Goal: Information Seeking & Learning: Learn about a topic

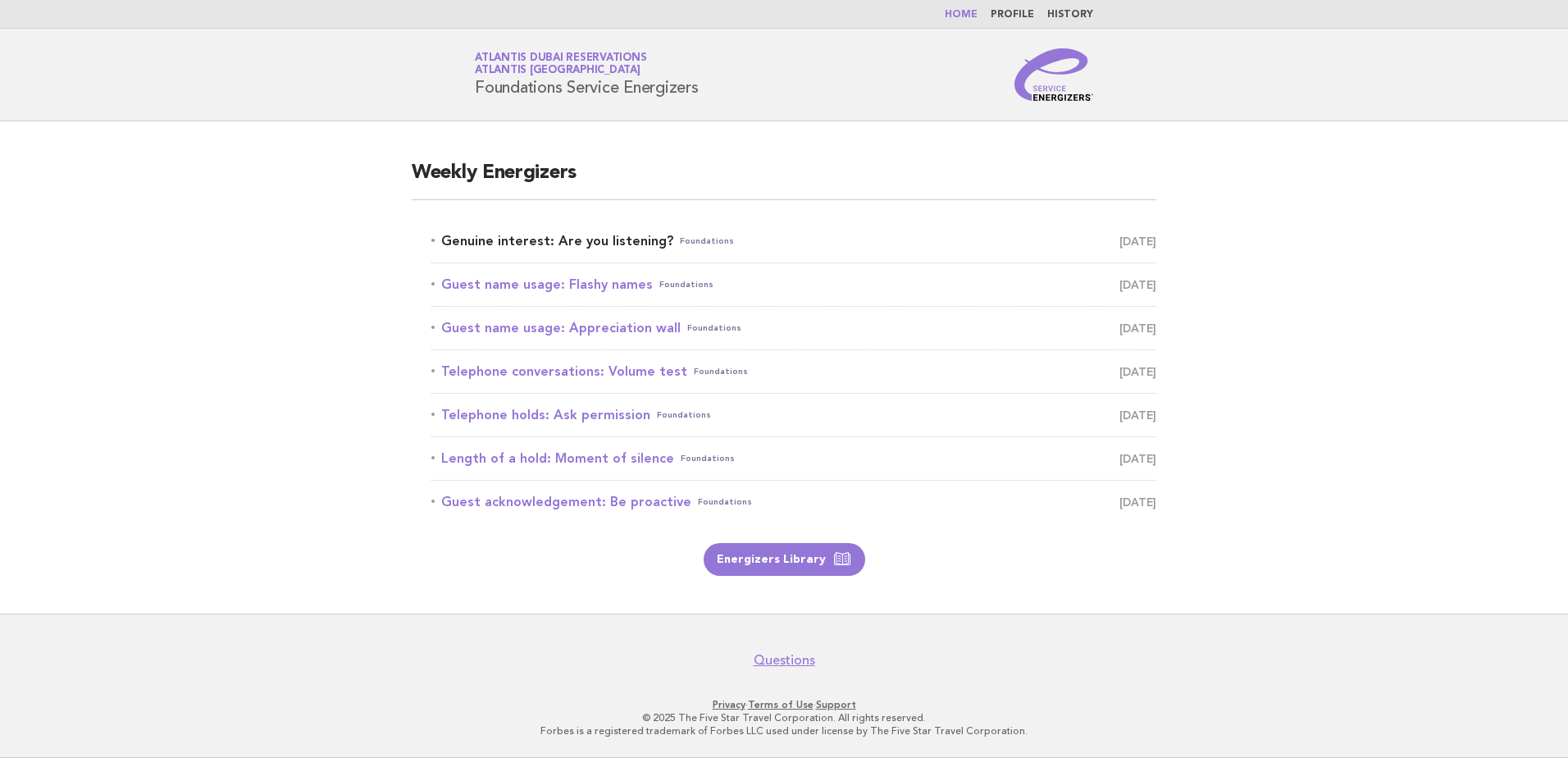
click at [490, 243] on link "Genuine interest: Are you listening? Foundations August 16" at bounding box center [793, 241] width 725 height 23
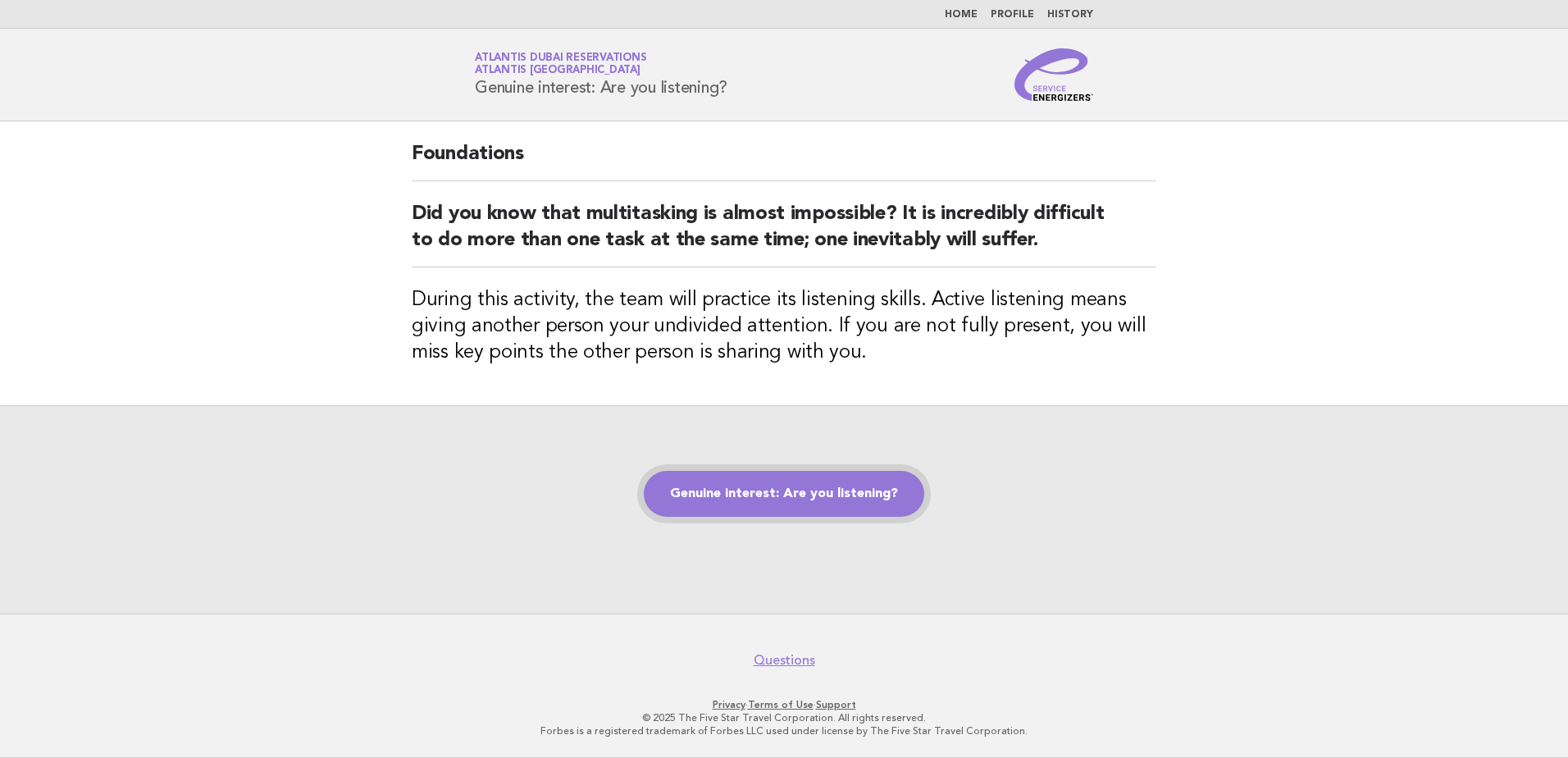
click at [784, 483] on link "Genuine interest: Are you listening?" at bounding box center [783, 494] width 280 height 46
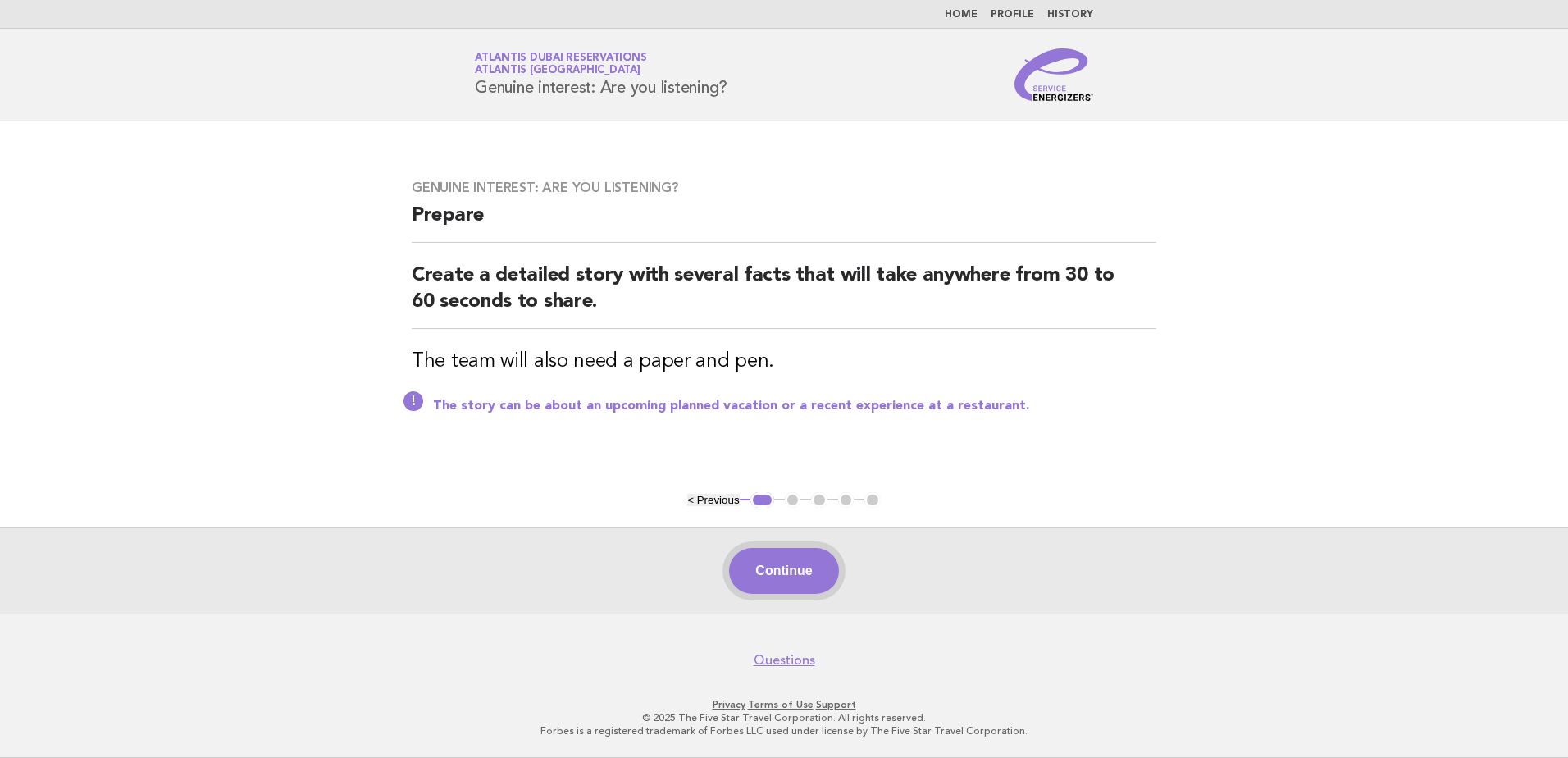
click at [776, 567] on button "Continue" at bounding box center [784, 571] width 109 height 46
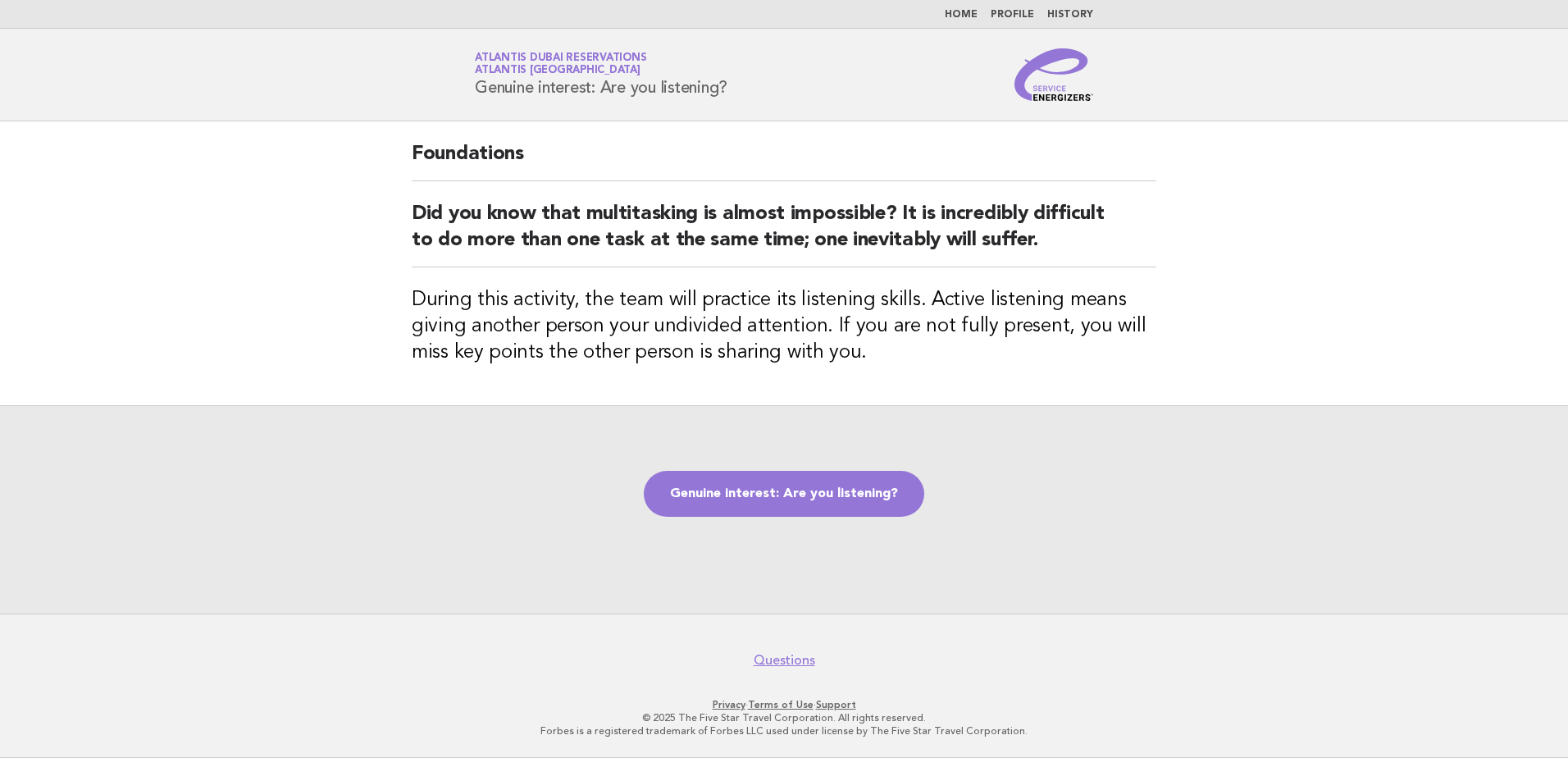
click at [254, 71] on header "Service Energizers Atlantis [GEOGRAPHIC_DATA] Reservations Atlantis [GEOGRAPHIC…" at bounding box center [784, 75] width 1568 height 93
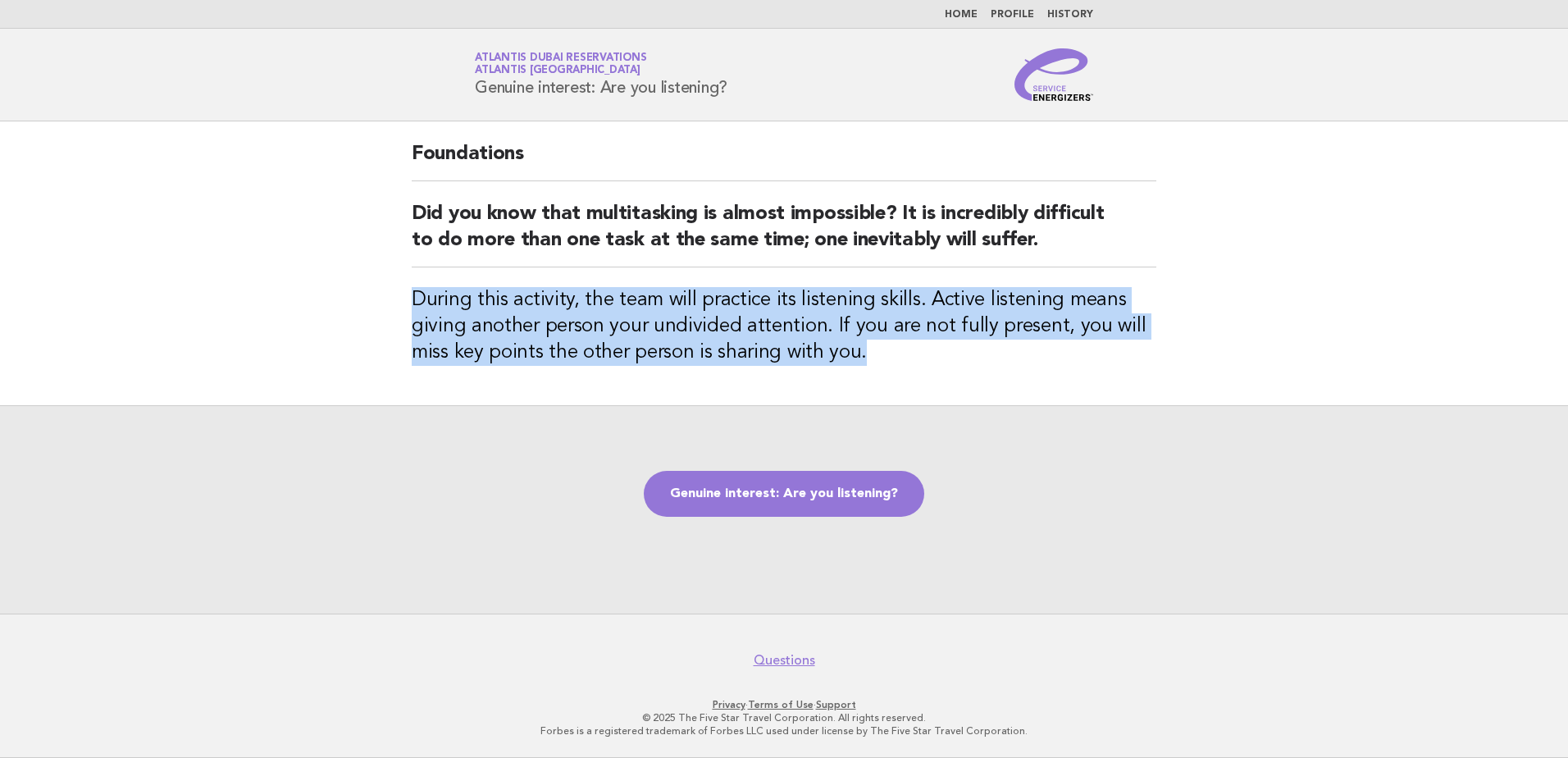
drag, startPoint x: 412, startPoint y: 296, endPoint x: 880, endPoint y: 351, distance: 471.2
click at [880, 351] on h3 "During this activity, the team will practice its listening skills. Active liste…" at bounding box center [783, 326] width 744 height 78
copy h3 "During this activity, the team will practice its listening skills. Active liste…"
click at [775, 497] on link "Genuine interest: Are you listening?" at bounding box center [783, 494] width 280 height 46
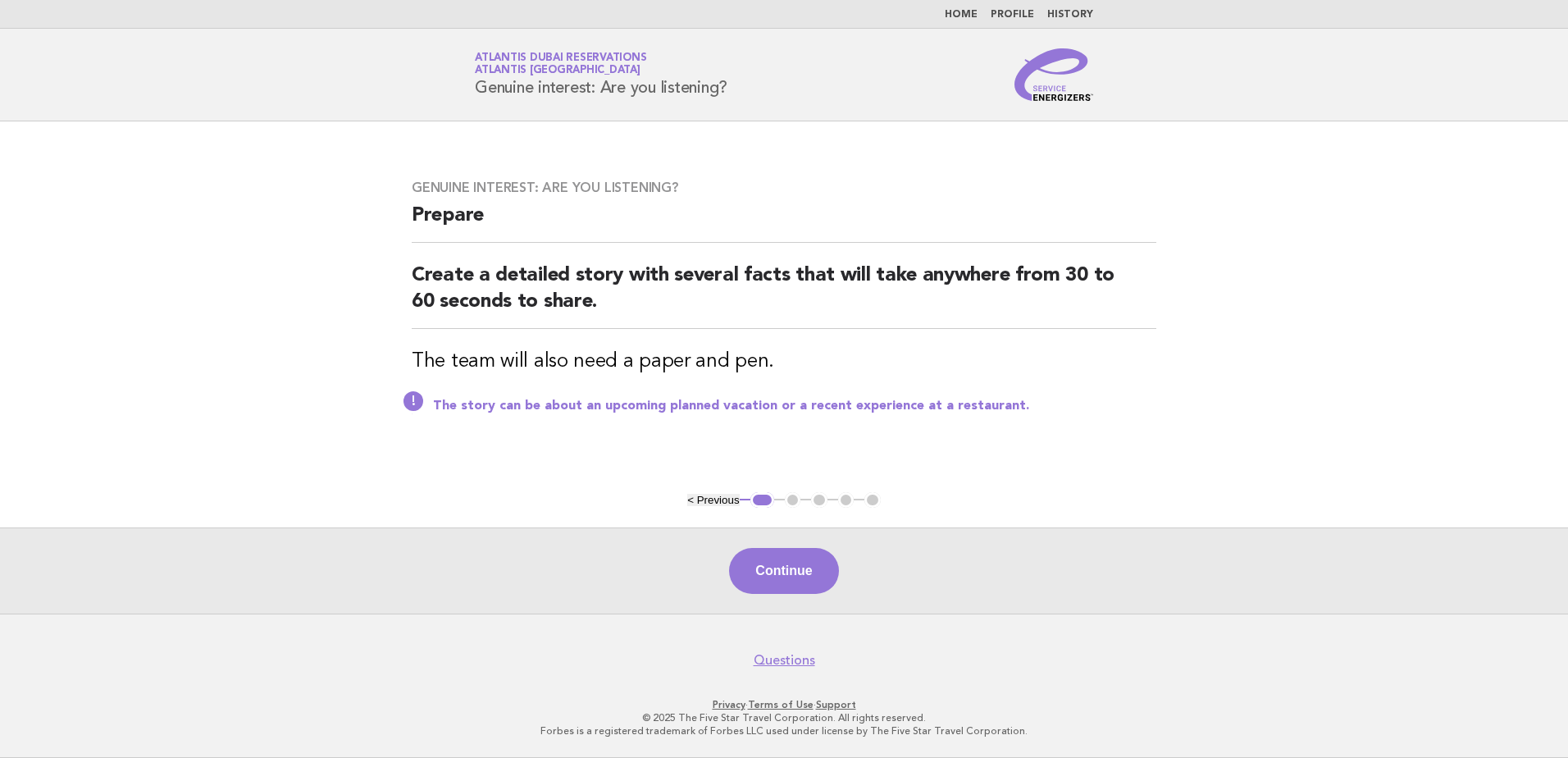
drag, startPoint x: 475, startPoint y: 89, endPoint x: 739, endPoint y: 88, distance: 264.0
click at [739, 88] on div "Service Energizers Atlantis [GEOGRAPHIC_DATA] Reservations Atlantis [GEOGRAPHIC…" at bounding box center [784, 75] width 664 height 53
copy h1 "Genuine interest: Are you listening?"
drag, startPoint x: 775, startPoint y: 561, endPoint x: 773, endPoint y: 550, distance: 11.2
click at [775, 561] on button "Continue" at bounding box center [784, 571] width 109 height 46
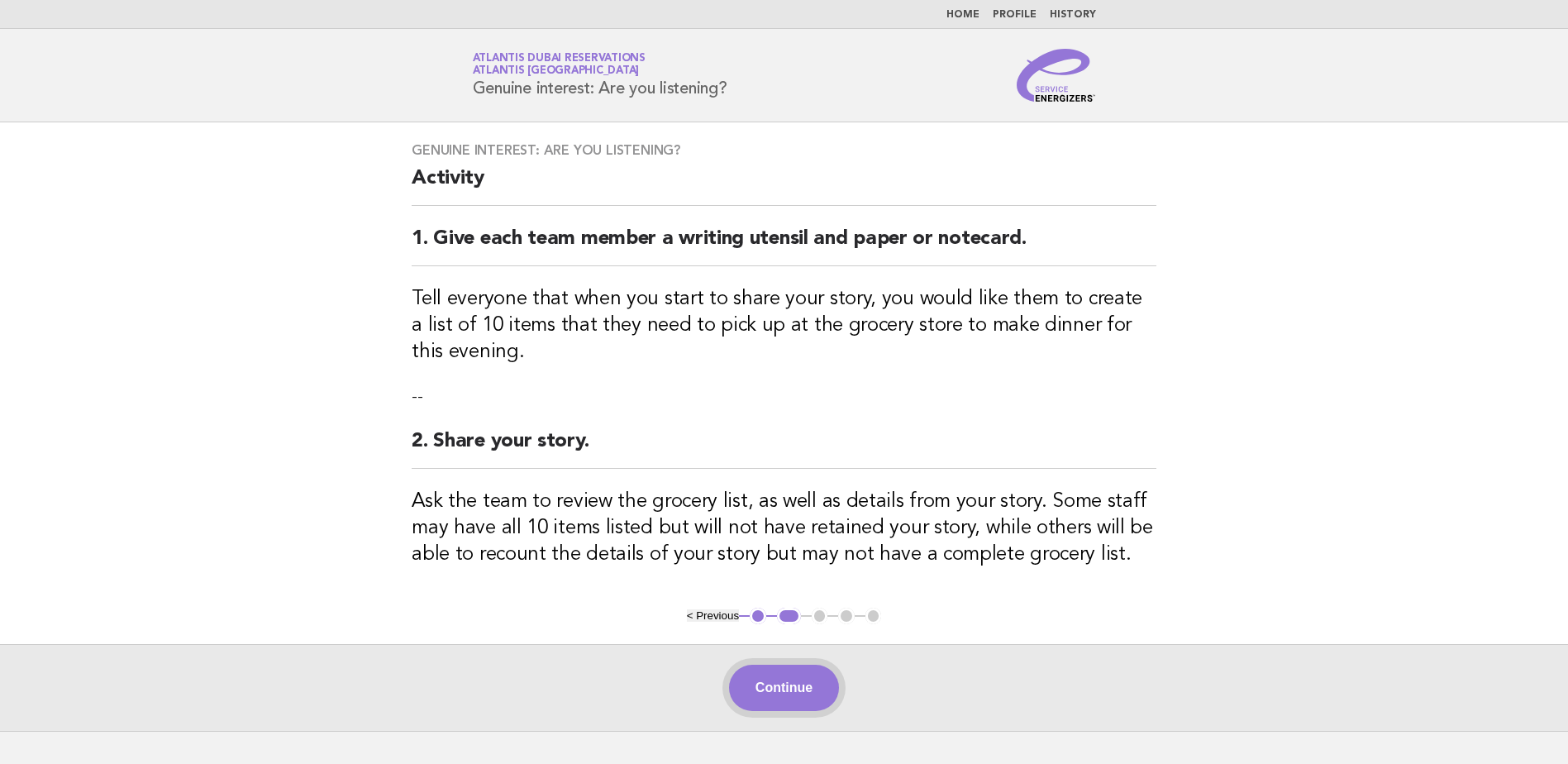
click at [776, 682] on button "Continue" at bounding box center [784, 688] width 110 height 47
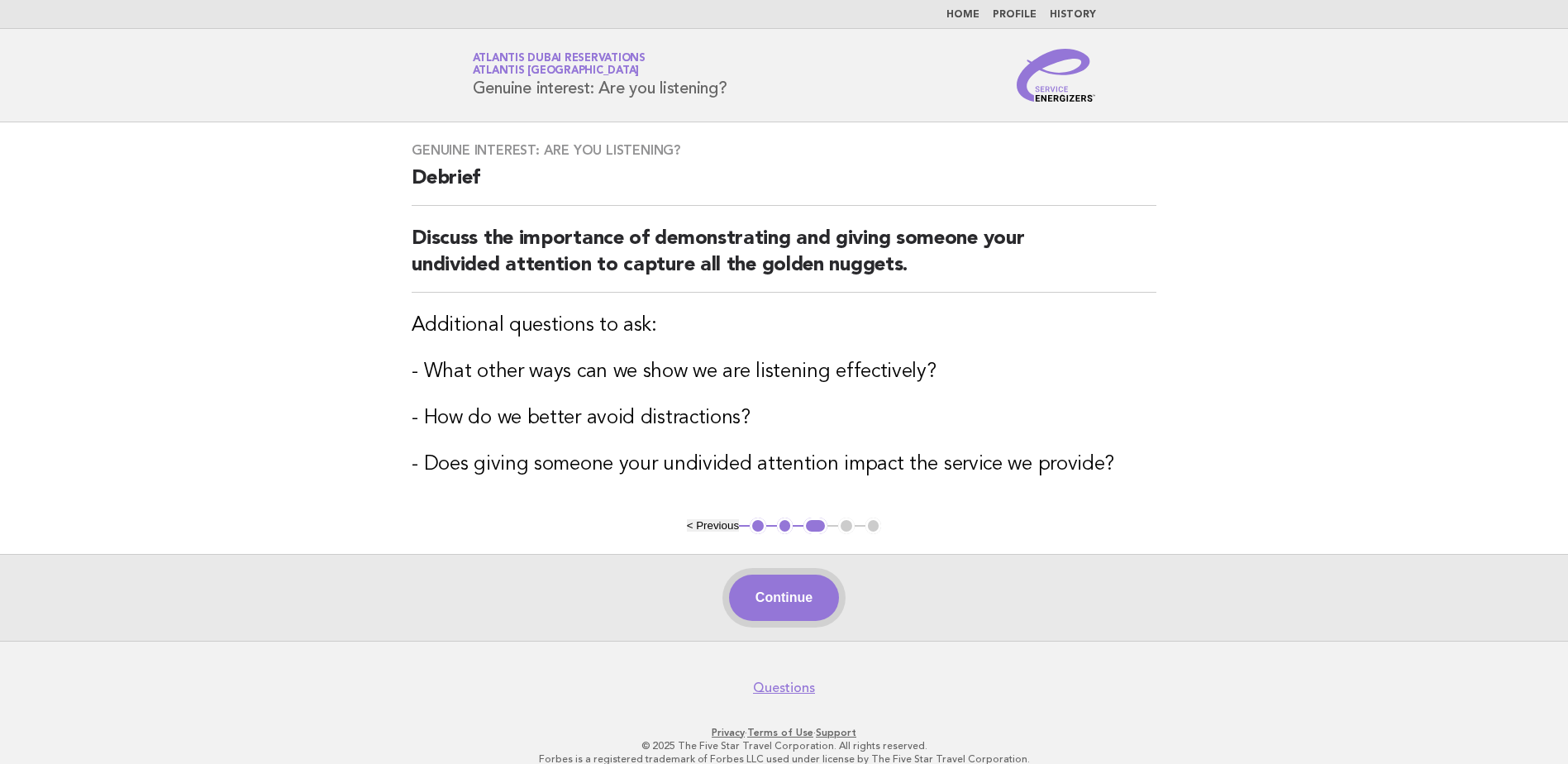
click at [794, 591] on button "Continue" at bounding box center [784, 597] width 110 height 47
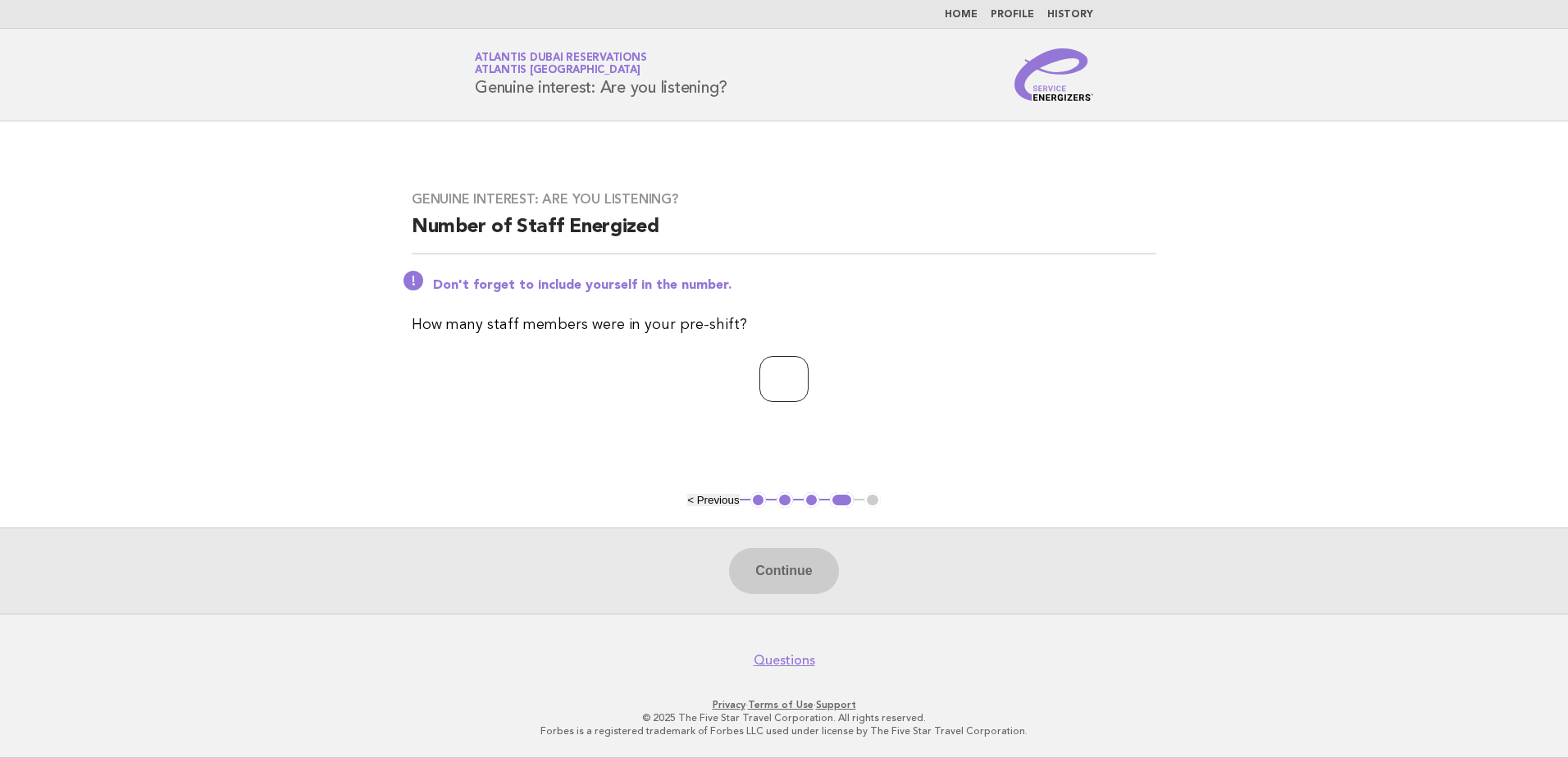
click at [796, 382] on input "number" at bounding box center [784, 379] width 49 height 46
type input "*"
click at [787, 569] on button "Continue" at bounding box center [784, 571] width 109 height 46
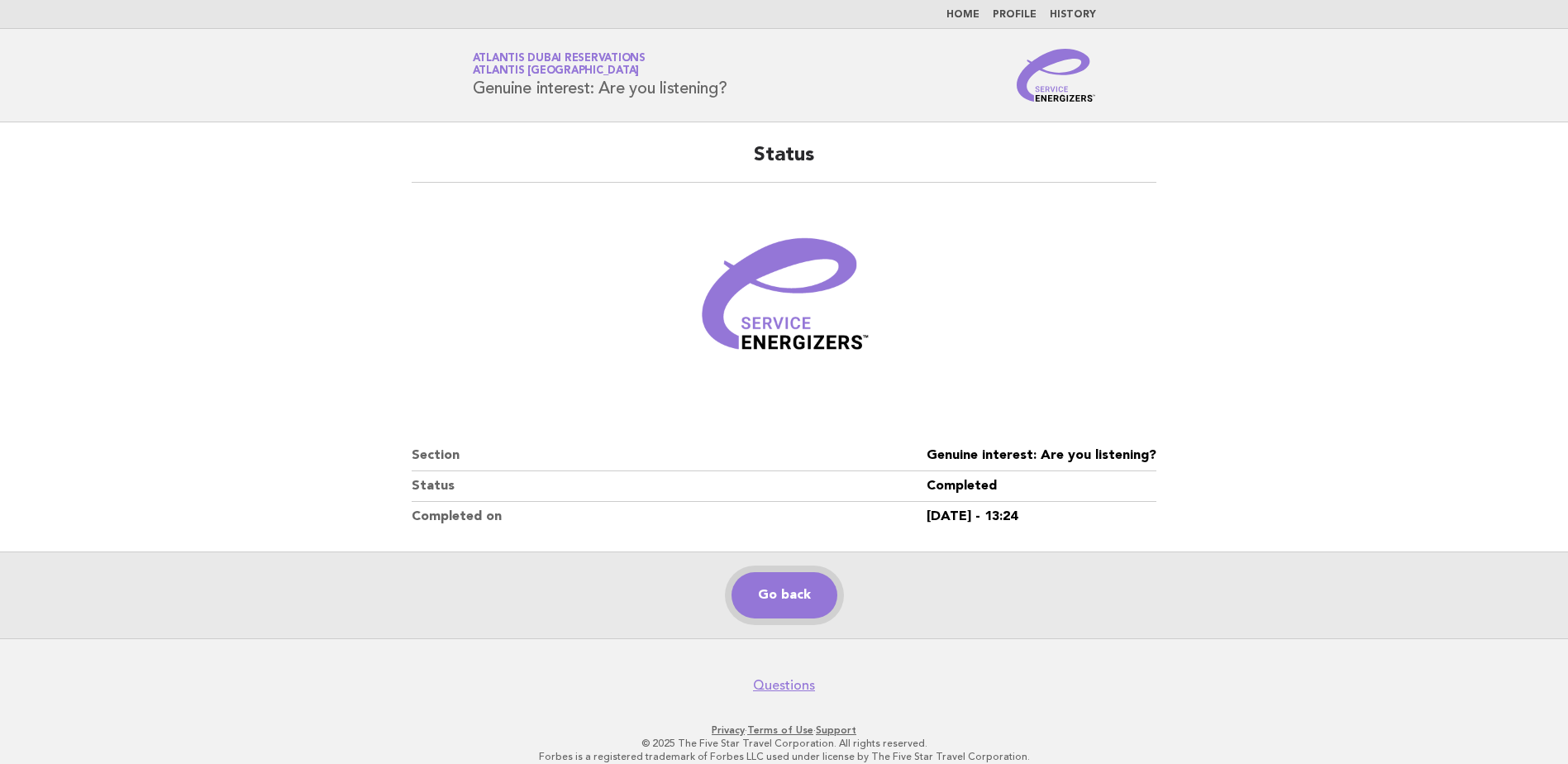
click at [783, 598] on link "Go back" at bounding box center [784, 595] width 106 height 47
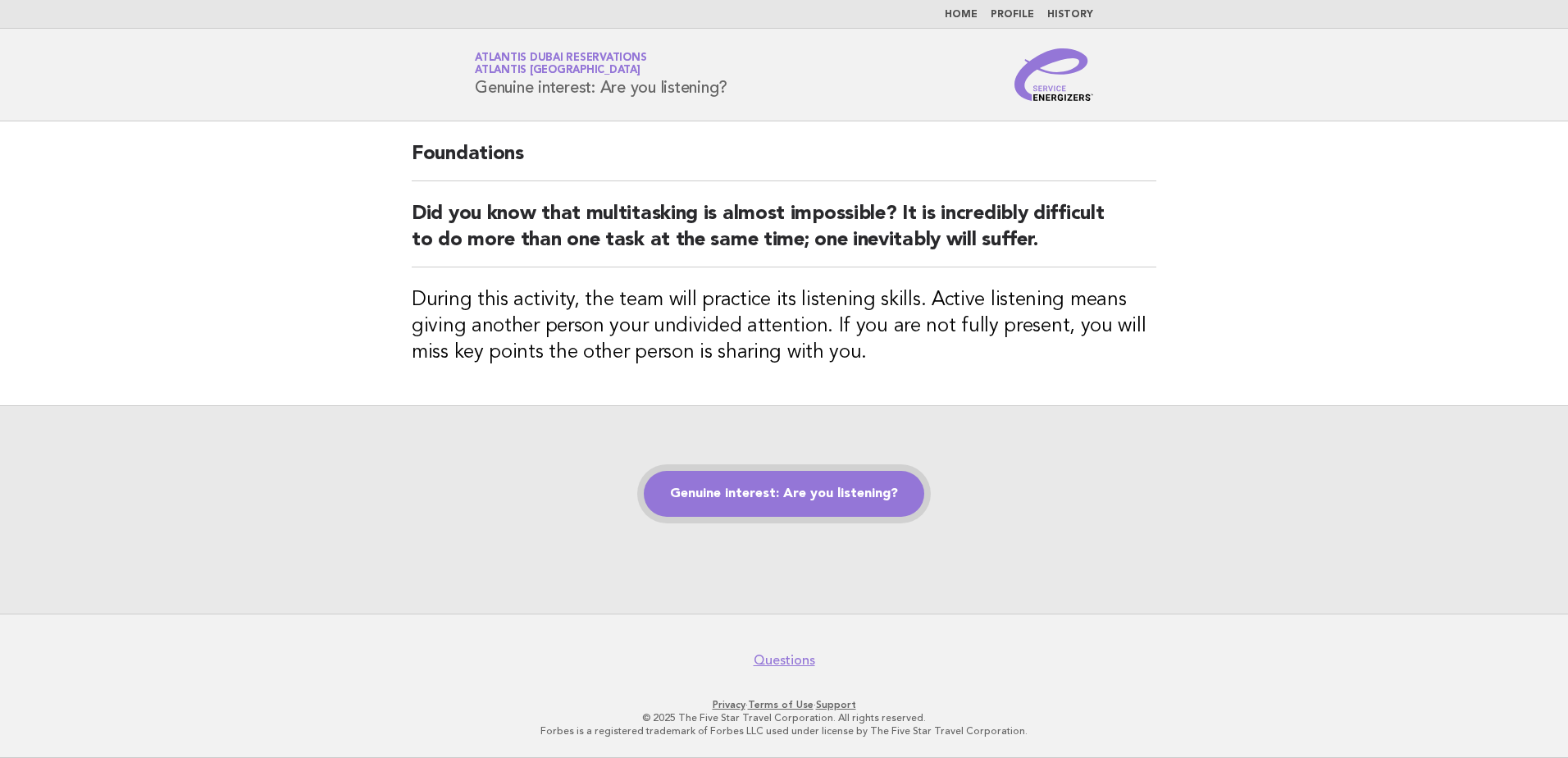
click at [725, 496] on link "Genuine interest: Are you listening?" at bounding box center [783, 494] width 280 height 46
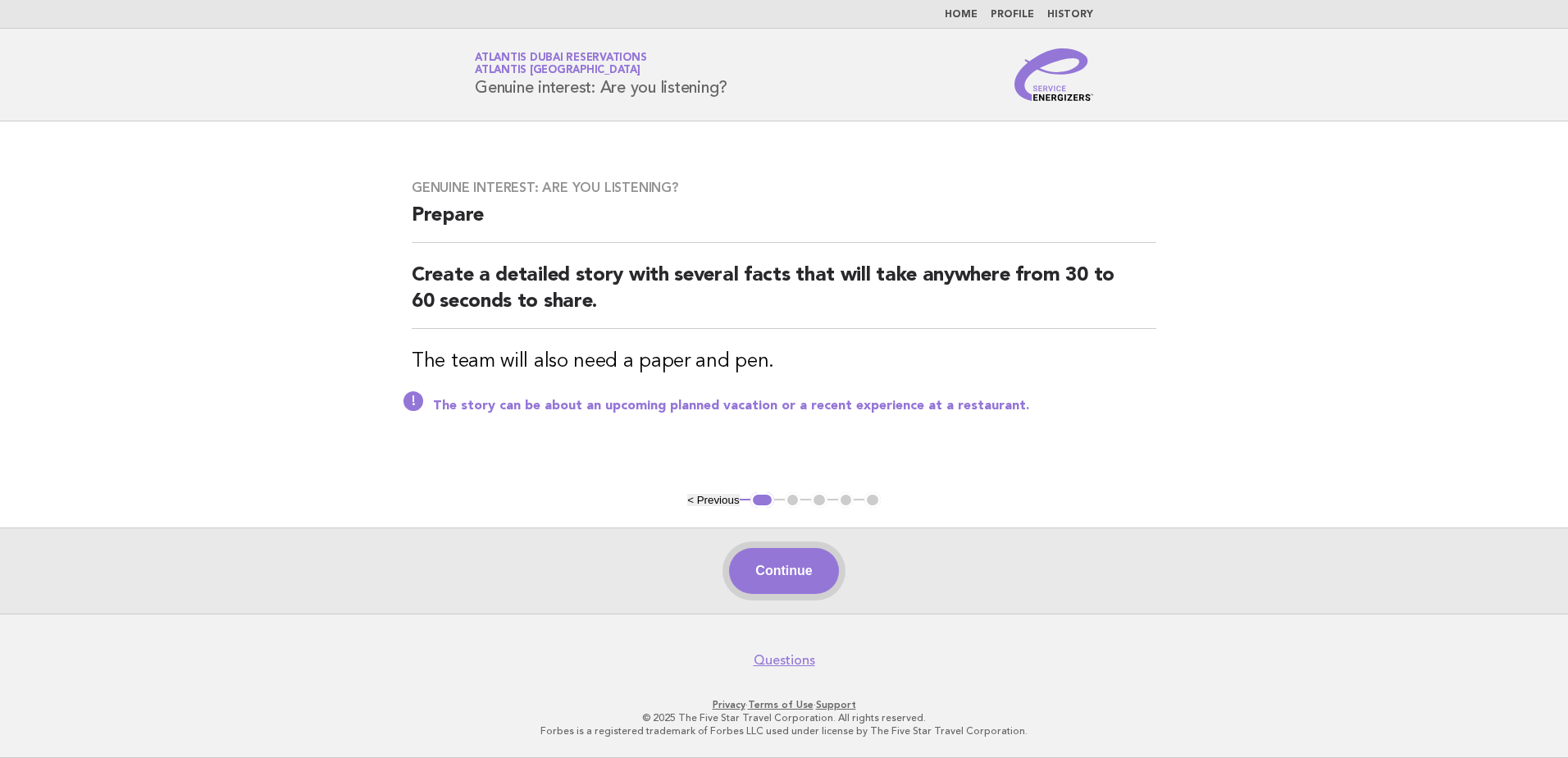
click at [767, 576] on button "Continue" at bounding box center [784, 571] width 109 height 46
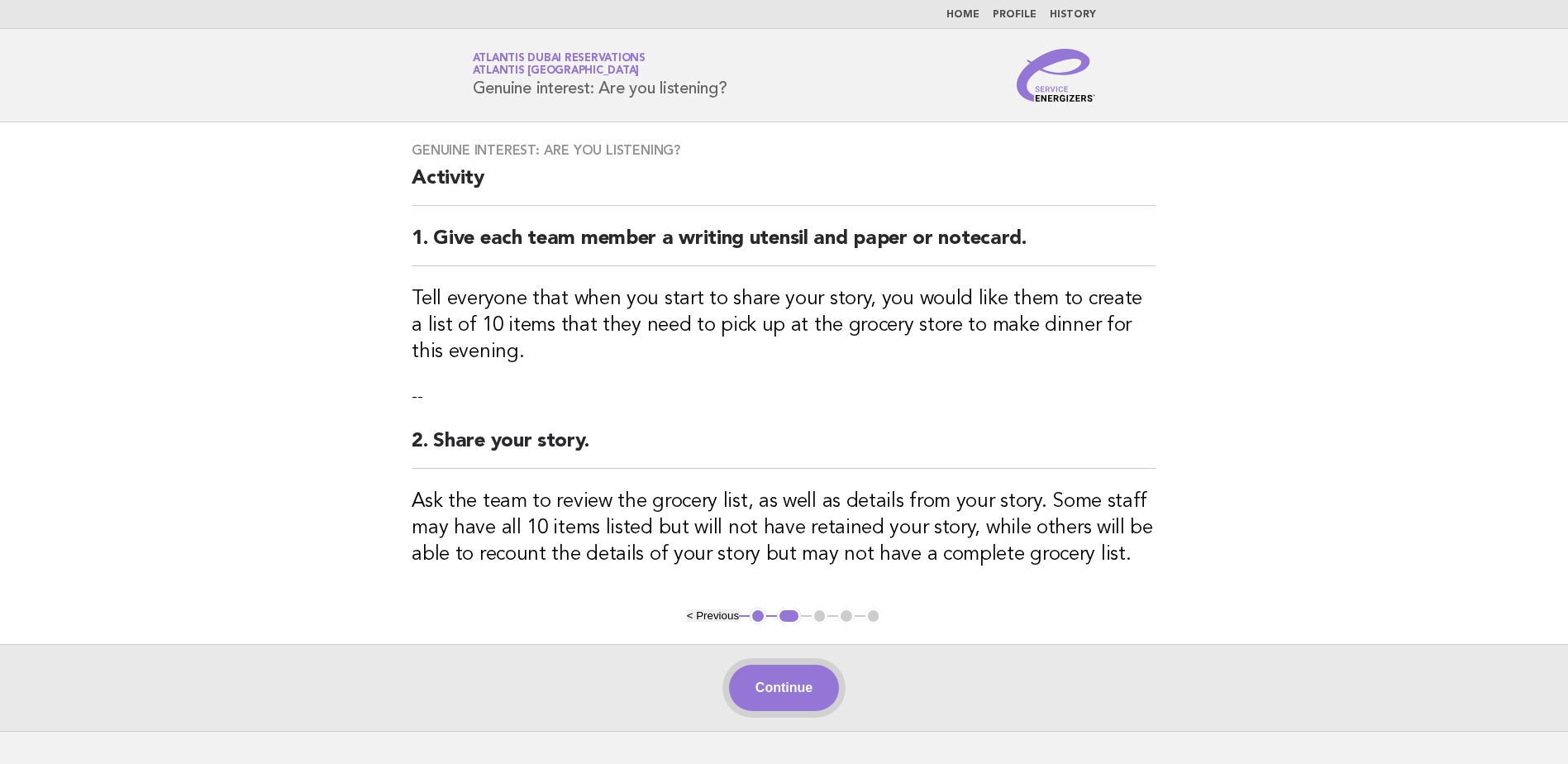
click at [788, 688] on button "Continue" at bounding box center [784, 688] width 110 height 47
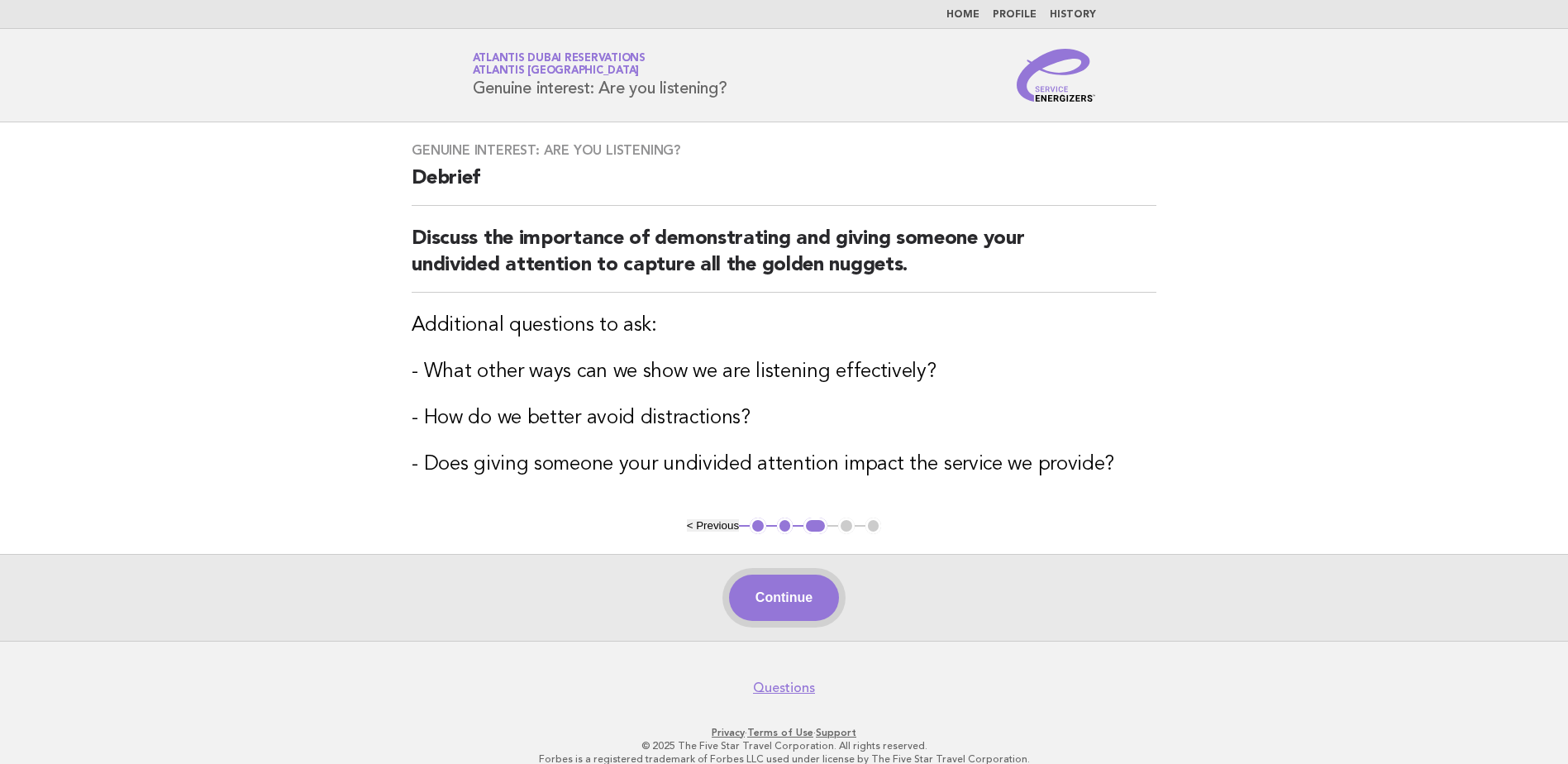
click at [791, 592] on button "Continue" at bounding box center [784, 597] width 110 height 47
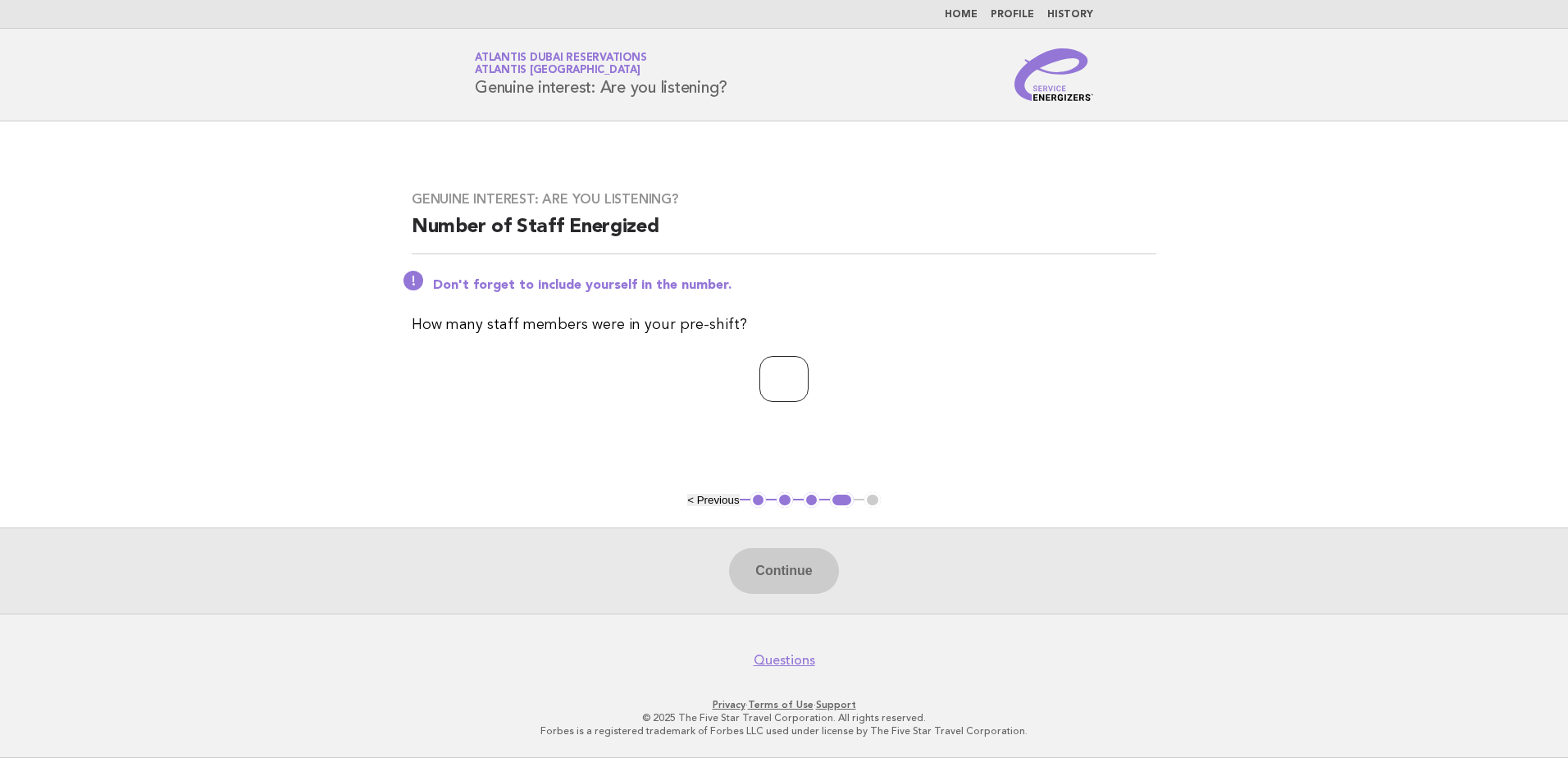
click at [775, 361] on input "number" at bounding box center [784, 379] width 49 height 46
type input "*"
click at [779, 574] on button "Continue" at bounding box center [784, 571] width 109 height 46
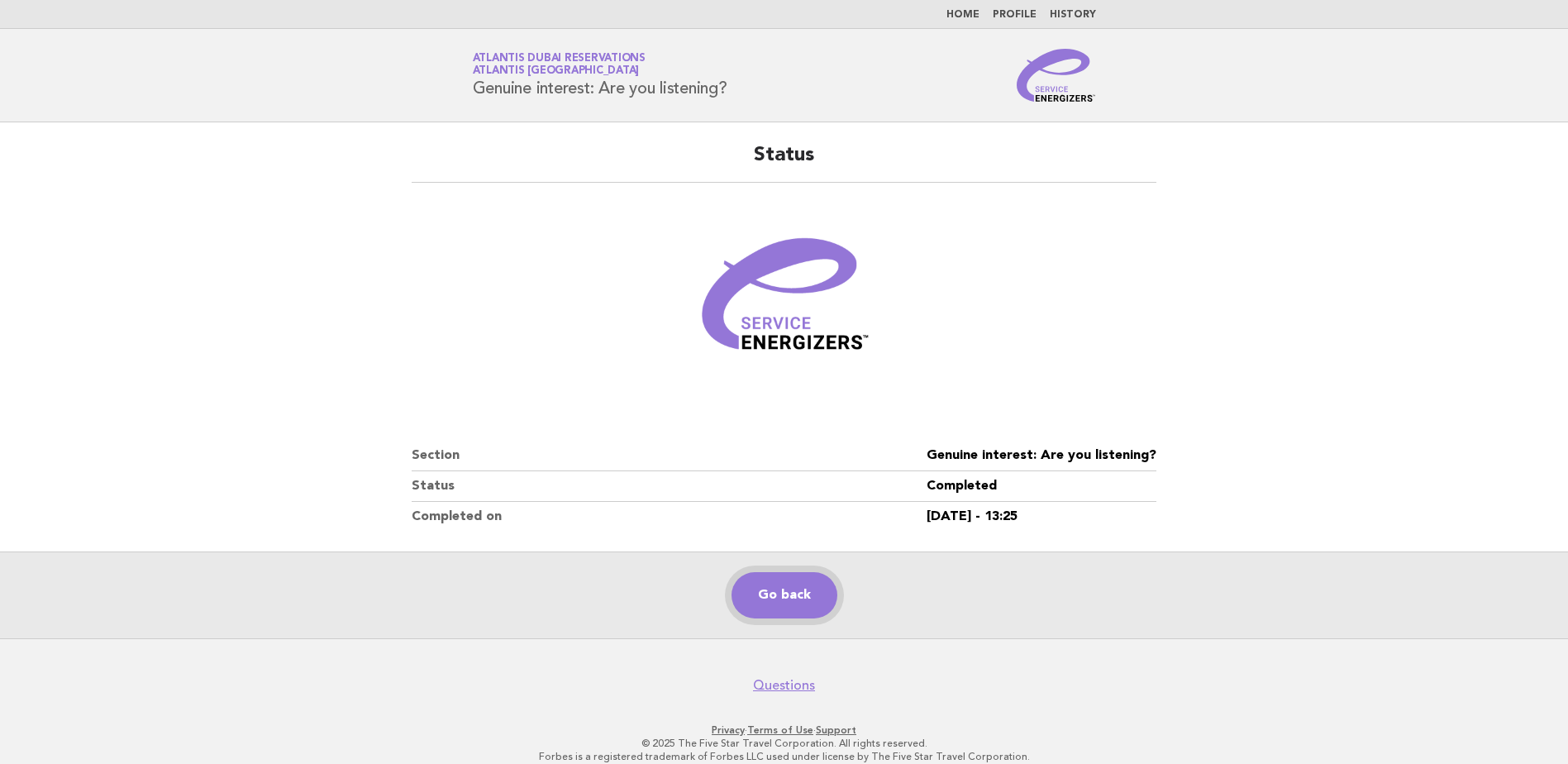
click at [813, 599] on link "Go back" at bounding box center [784, 595] width 106 height 47
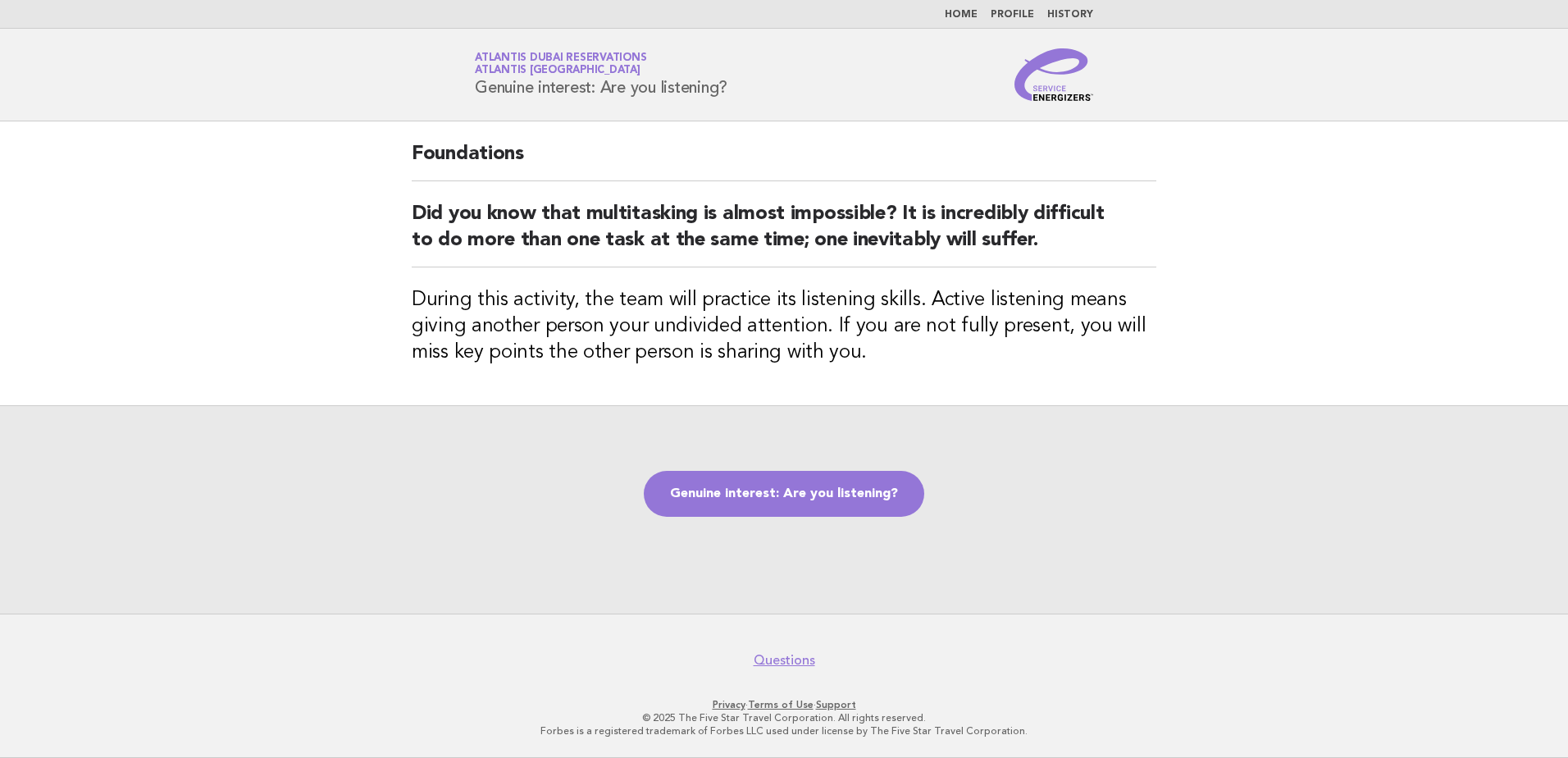
click at [959, 8] on nav "Home Profile History" at bounding box center [784, 14] width 1568 height 28
click at [973, 13] on link "Home" at bounding box center [960, 14] width 33 height 9
